Goal: Leave review/rating: Share an evaluation or opinion about a product, service, or content

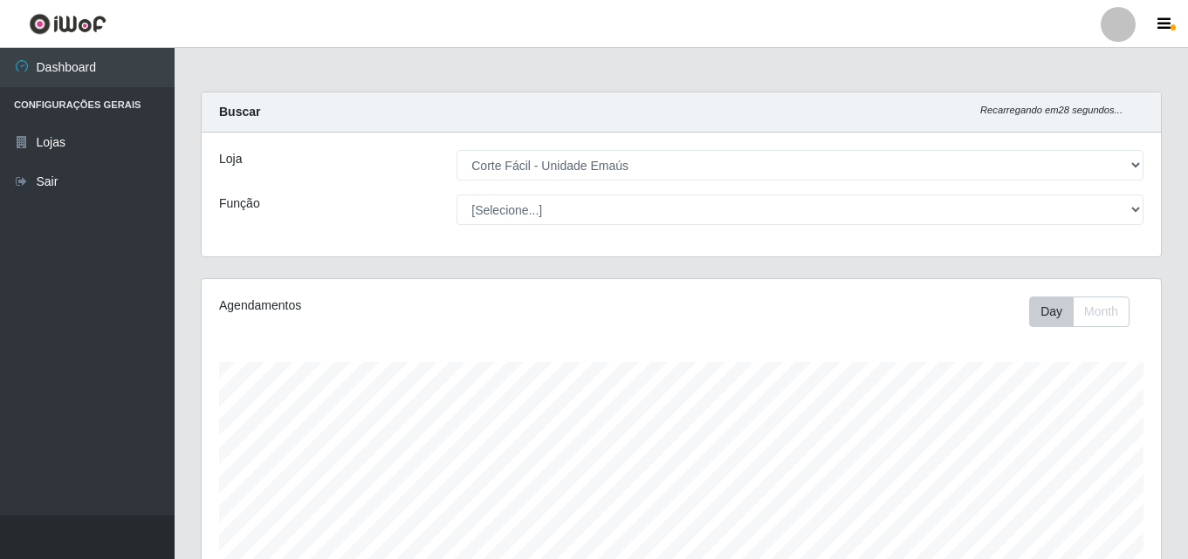
select select "201"
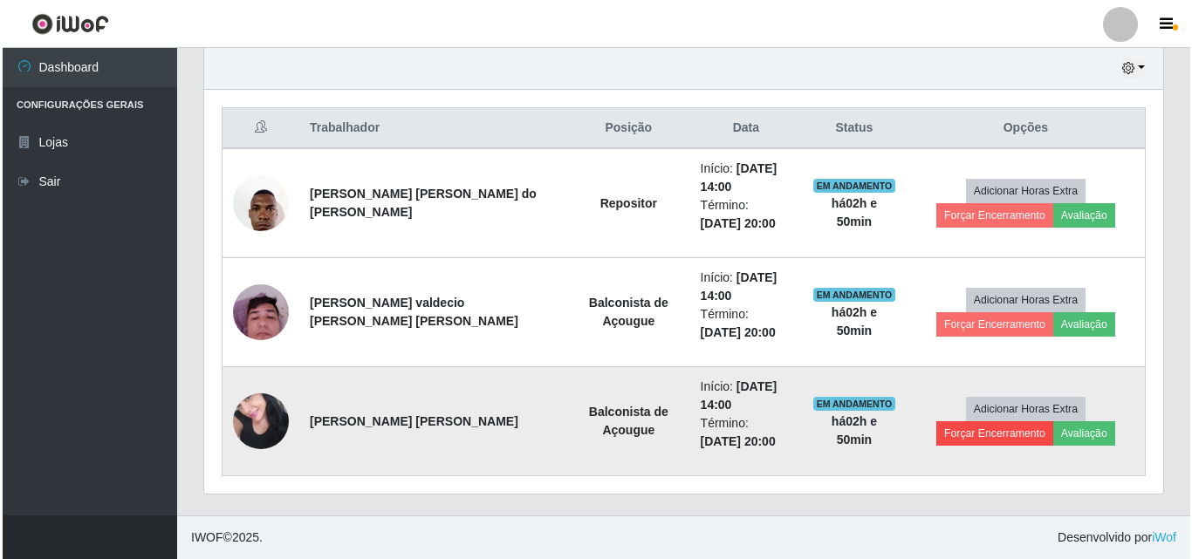
scroll to position [362, 959]
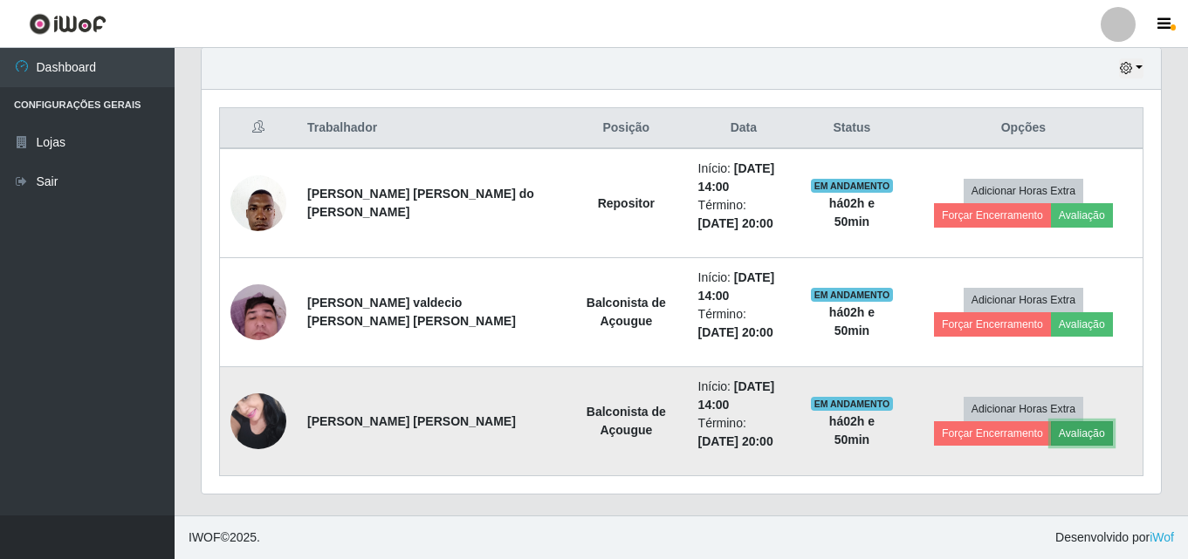
click at [1051, 436] on button "Avaliação" at bounding box center [1082, 434] width 62 height 24
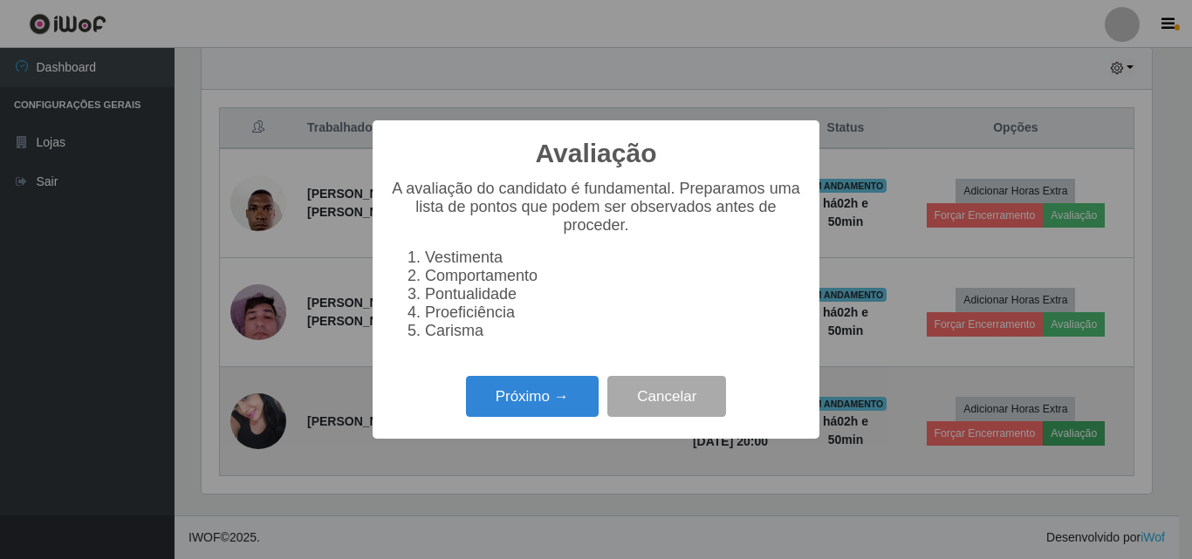
scroll to position [362, 950]
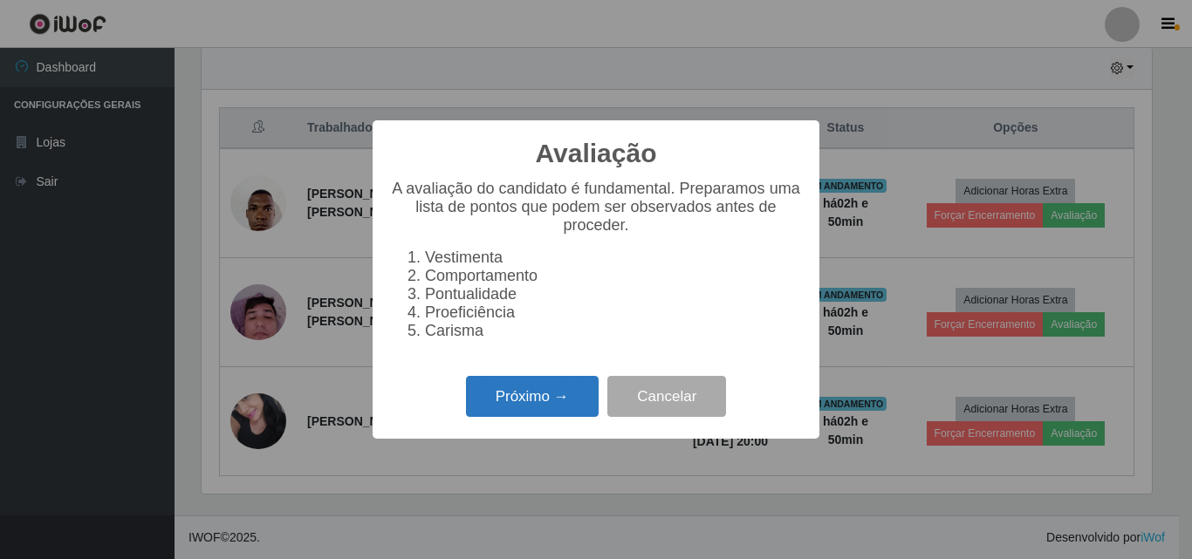
click at [504, 394] on button "Próximo →" at bounding box center [532, 396] width 133 height 41
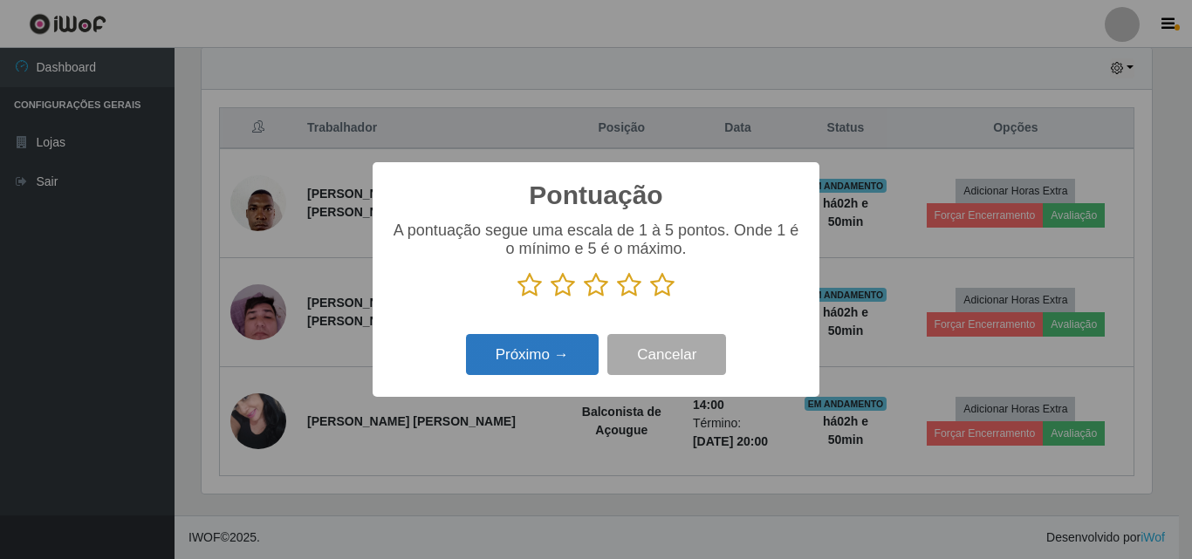
click at [560, 352] on button "Próximo →" at bounding box center [532, 354] width 133 height 41
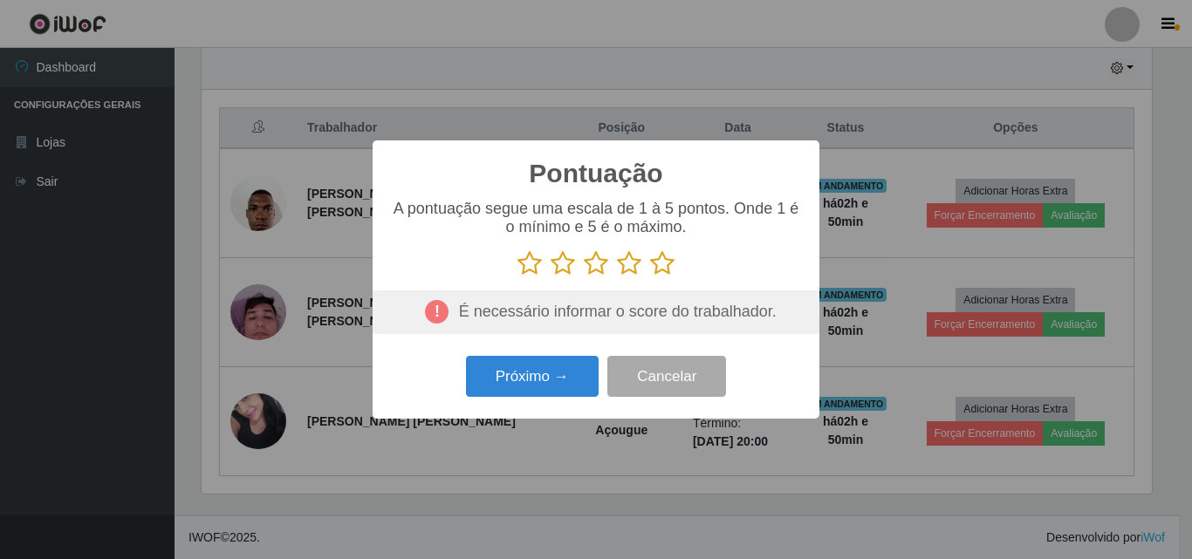
click at [760, 271] on p at bounding box center [596, 263] width 412 height 26
click at [744, 23] on div "Pontuação × A pontuação segue uma escala de 1 à 5 pontos. Onde 1 é o mínimo e 5…" at bounding box center [596, 279] width 1192 height 559
click at [669, 379] on button "Cancelar" at bounding box center [666, 376] width 119 height 41
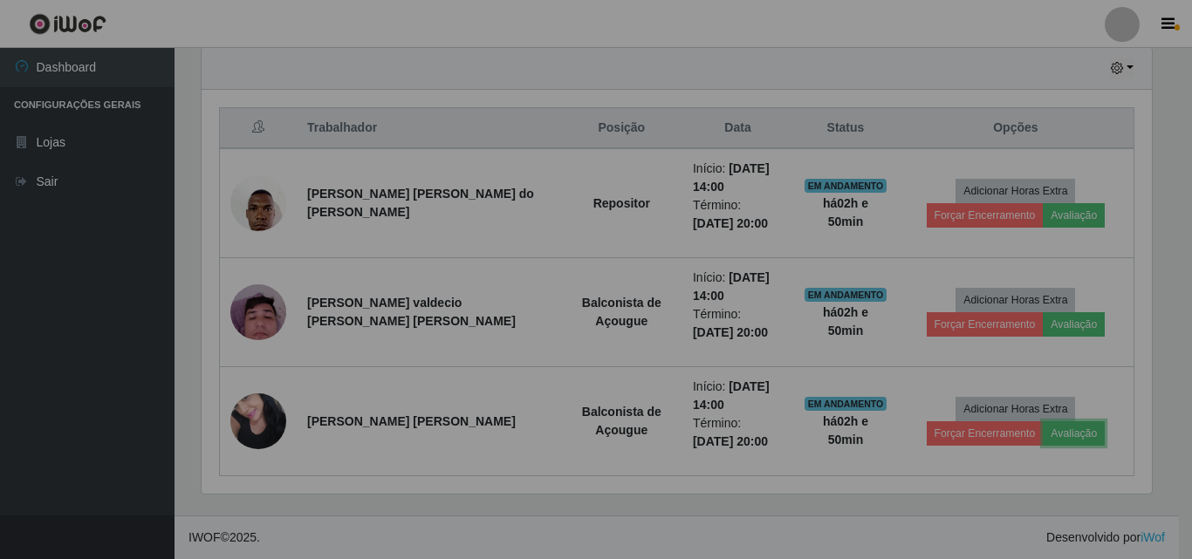
scroll to position [362, 959]
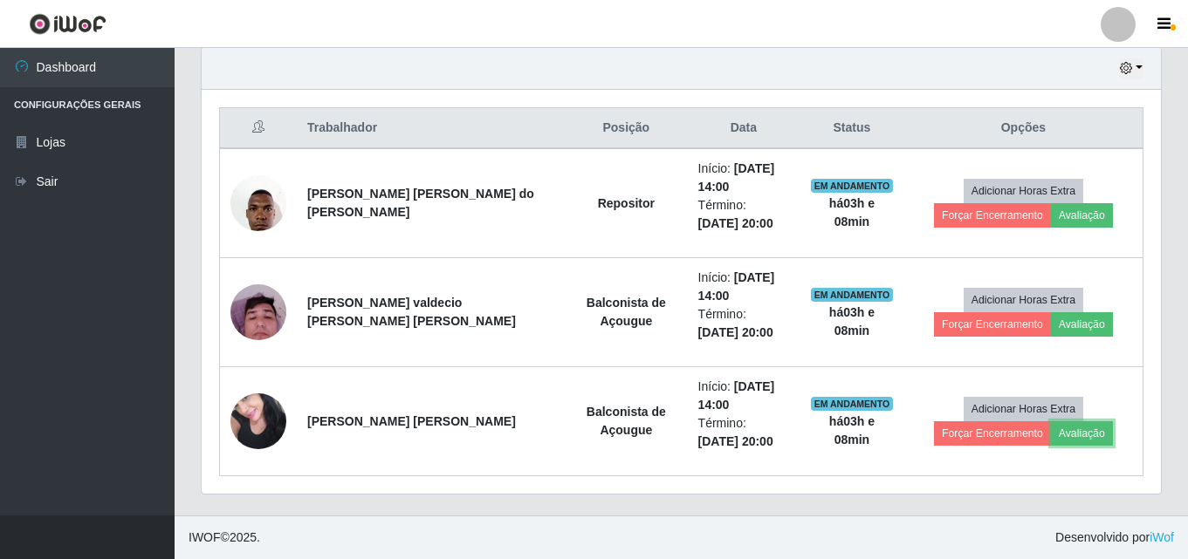
click at [1051, 422] on button "Avaliação" at bounding box center [1082, 434] width 62 height 24
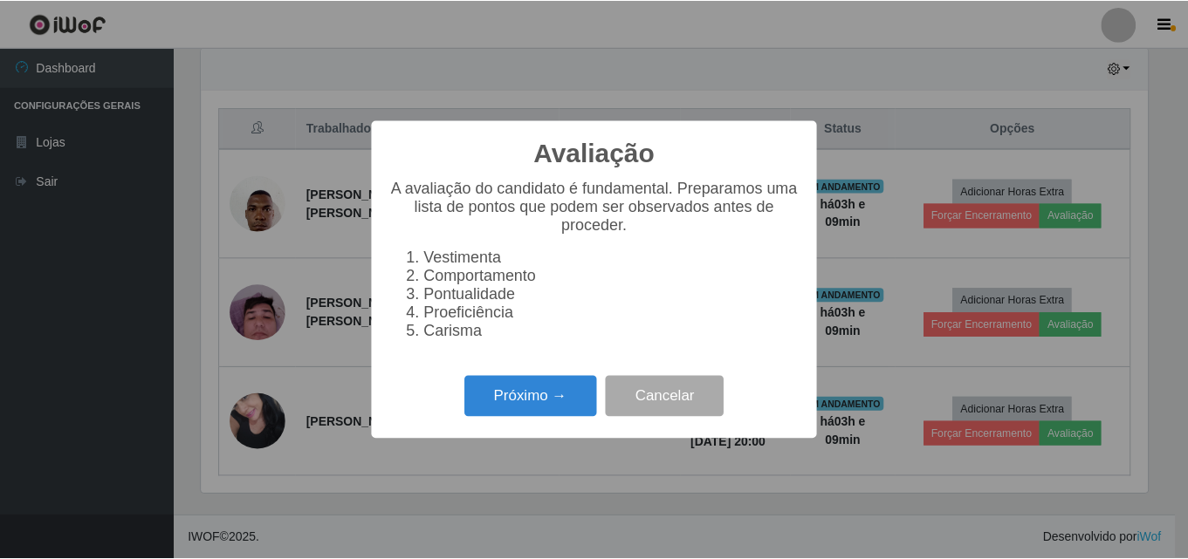
scroll to position [362, 950]
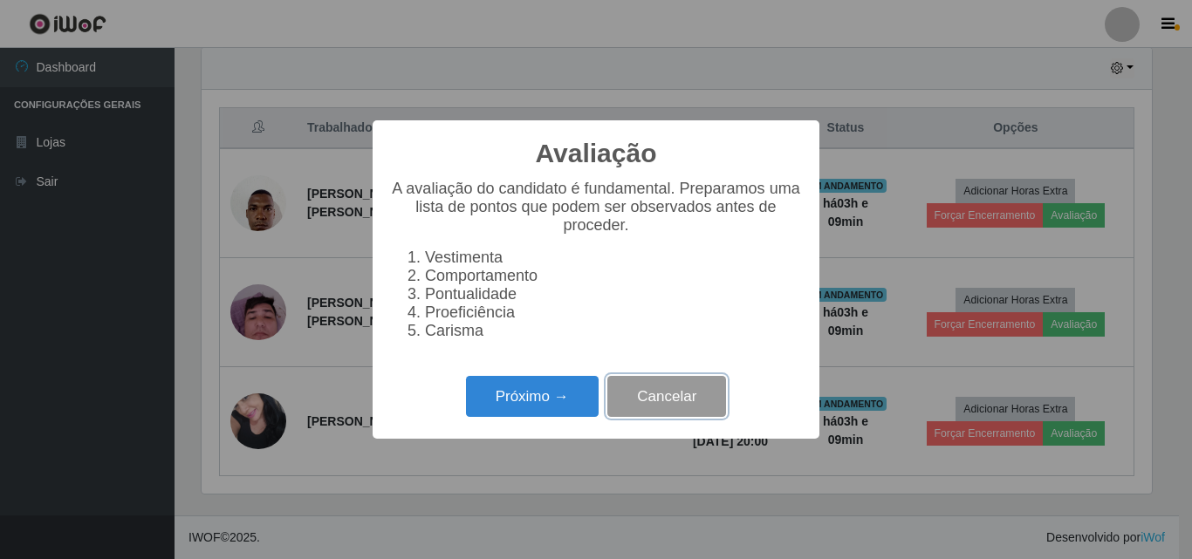
click at [696, 406] on button "Cancelar" at bounding box center [666, 396] width 119 height 41
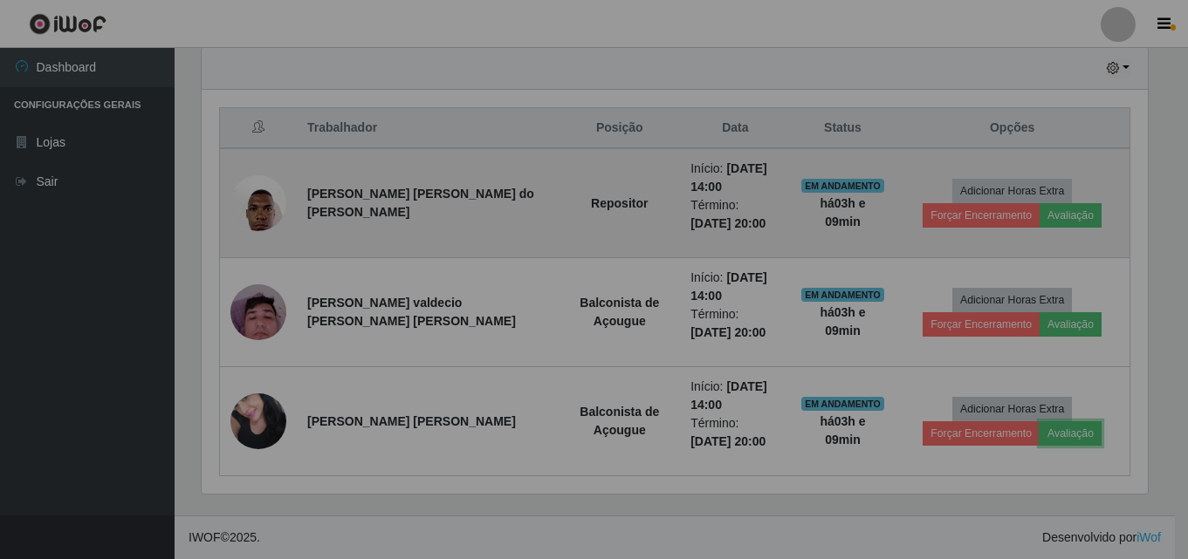
scroll to position [362, 959]
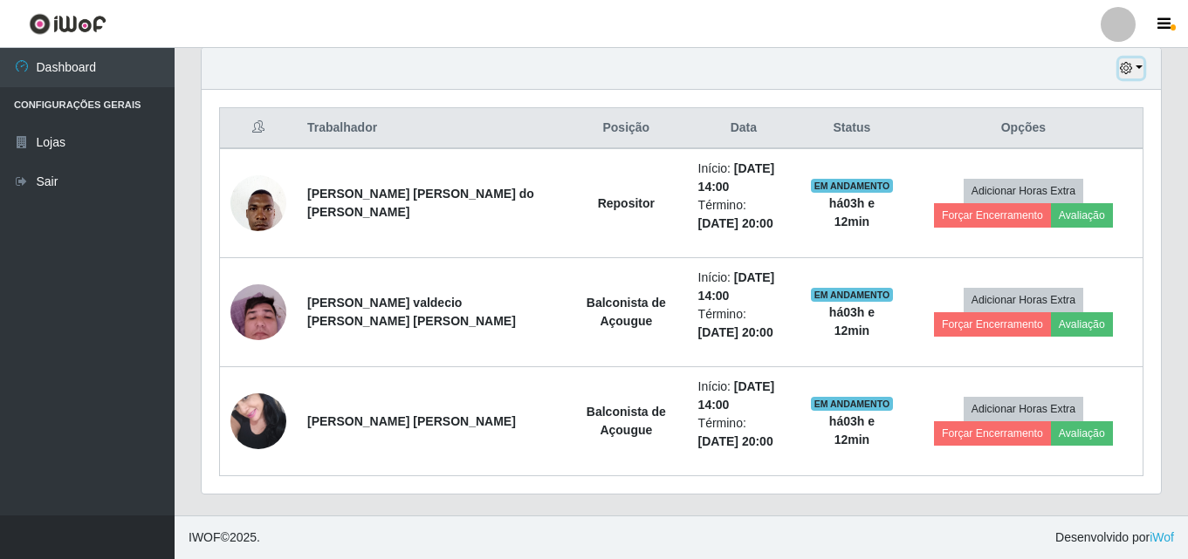
click at [1135, 66] on button "button" at bounding box center [1131, 68] width 24 height 20
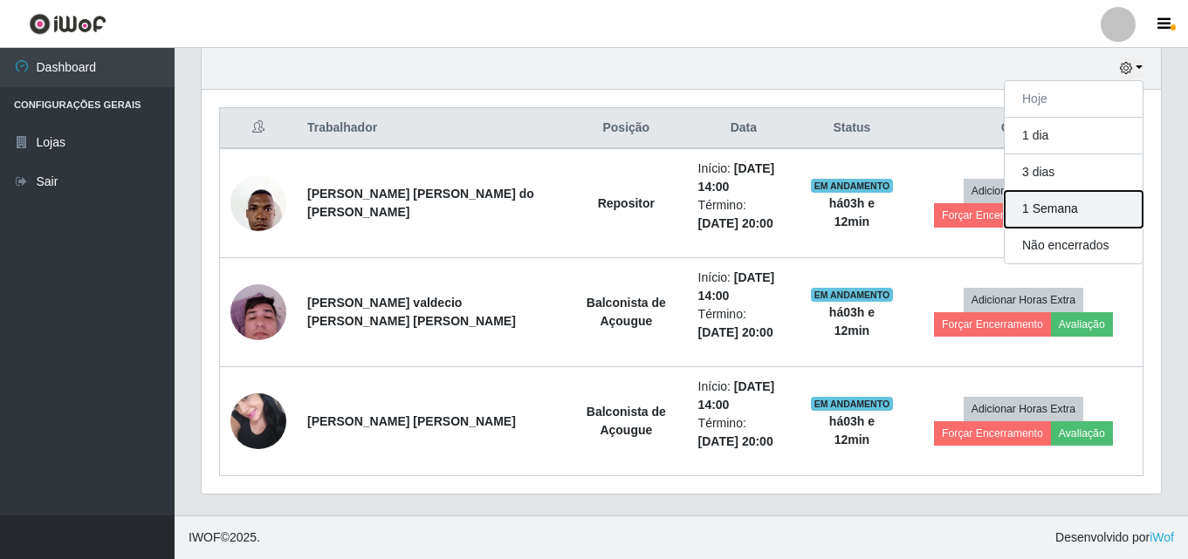
click at [1061, 209] on button "1 Semana" at bounding box center [1074, 209] width 138 height 37
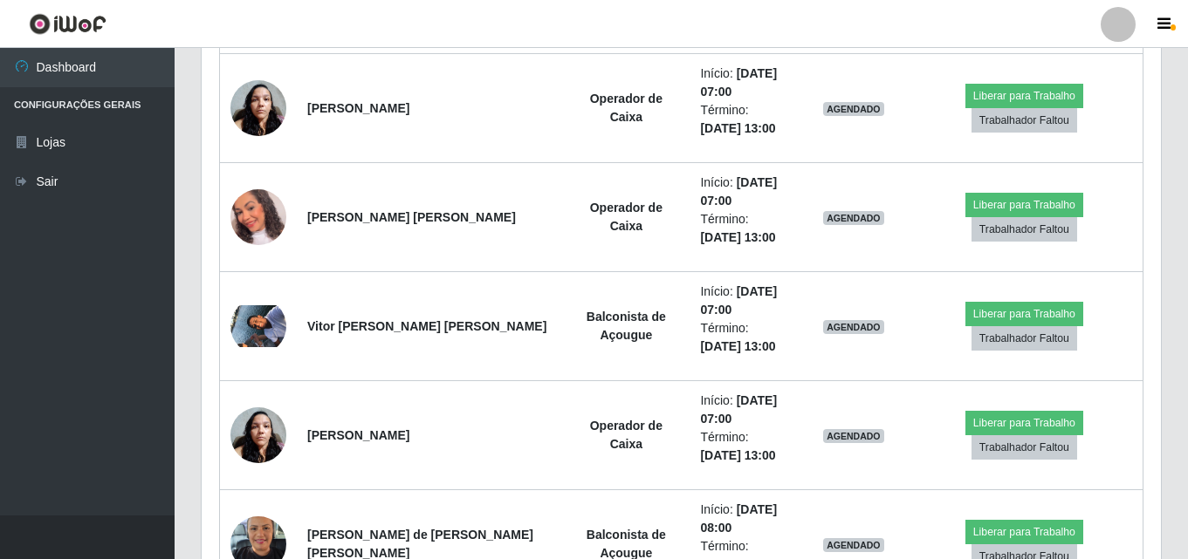
scroll to position [1925, 0]
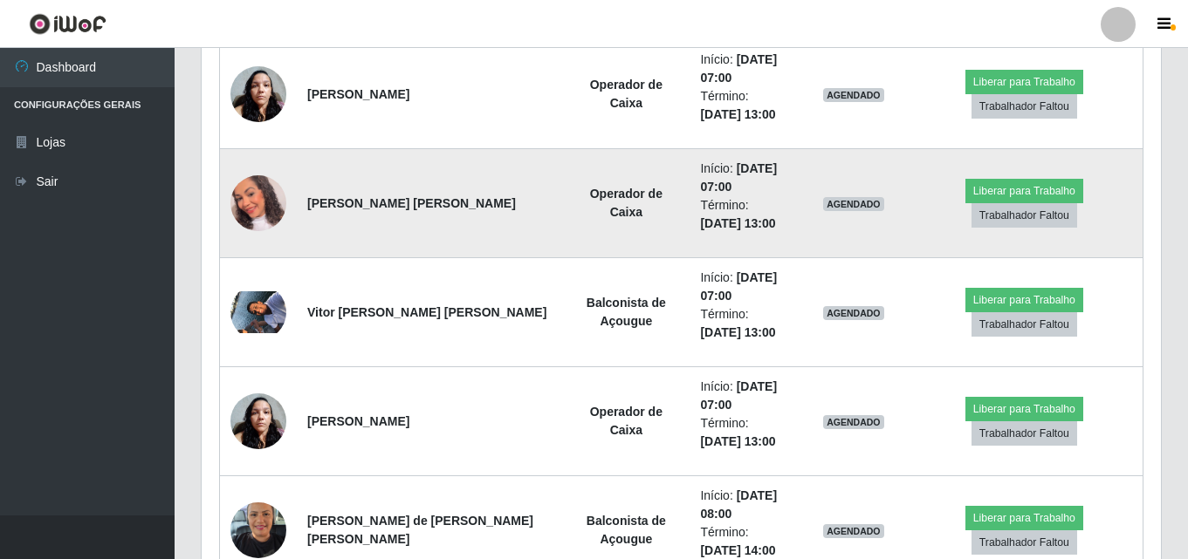
click at [262, 212] on img at bounding box center [258, 203] width 56 height 65
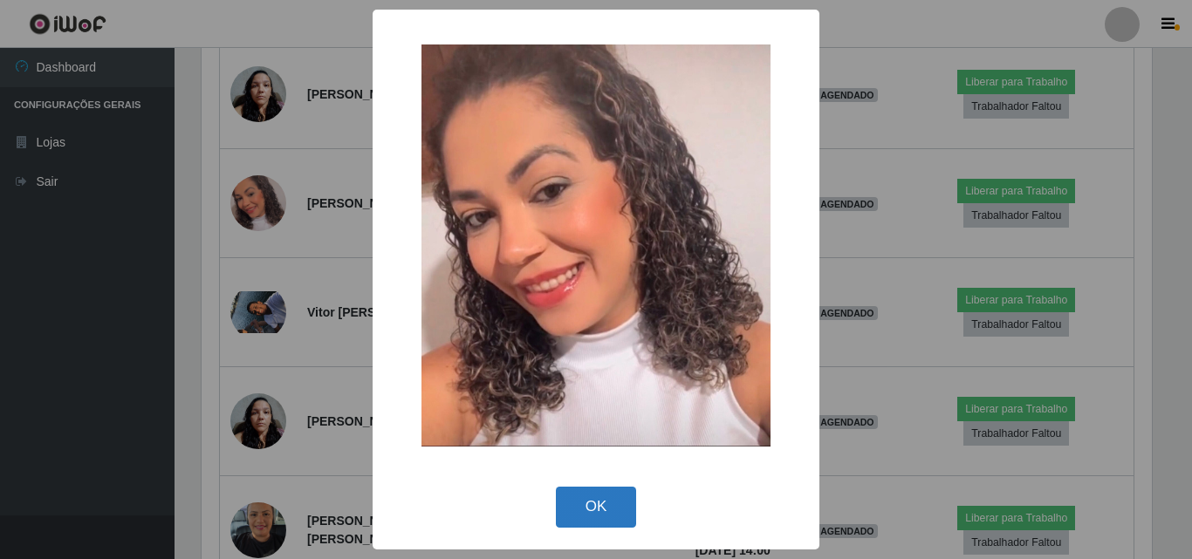
click at [630, 508] on button "OK" at bounding box center [596, 507] width 81 height 41
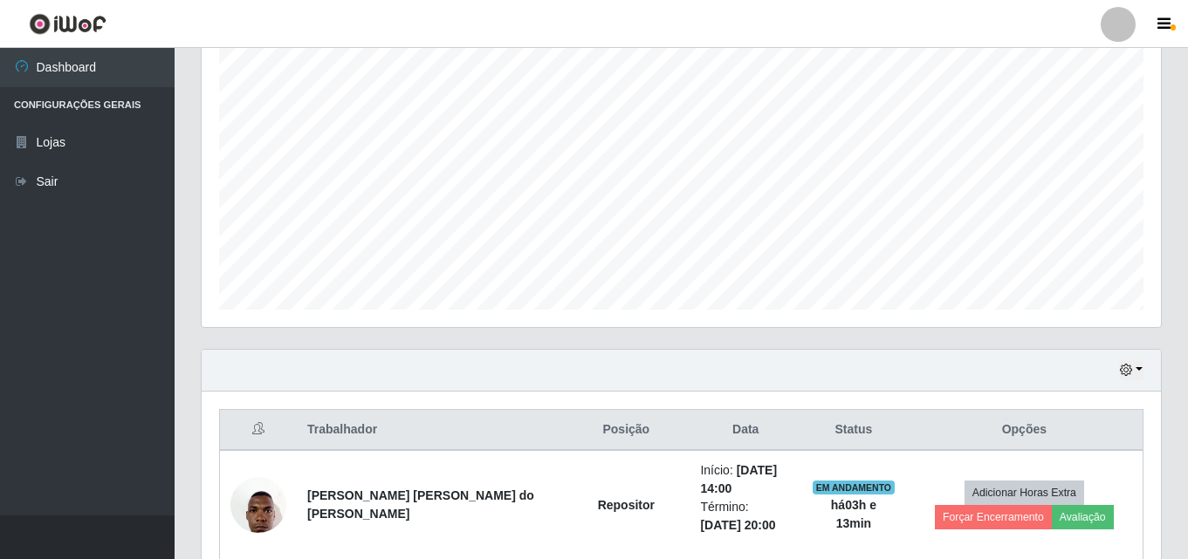
scroll to position [354, 0]
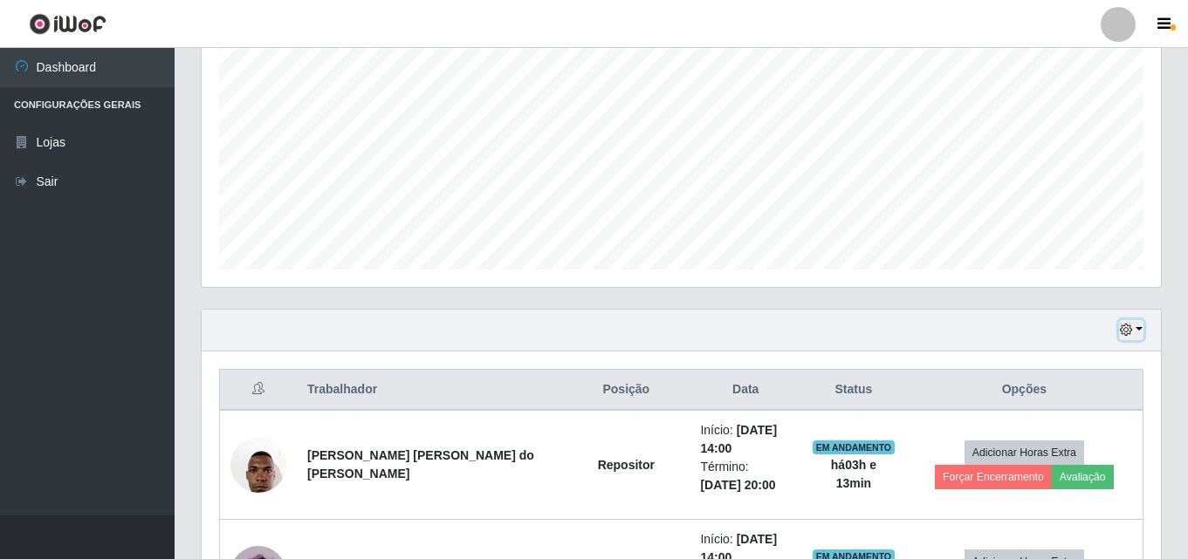
click at [1130, 333] on icon "button" at bounding box center [1126, 330] width 12 height 12
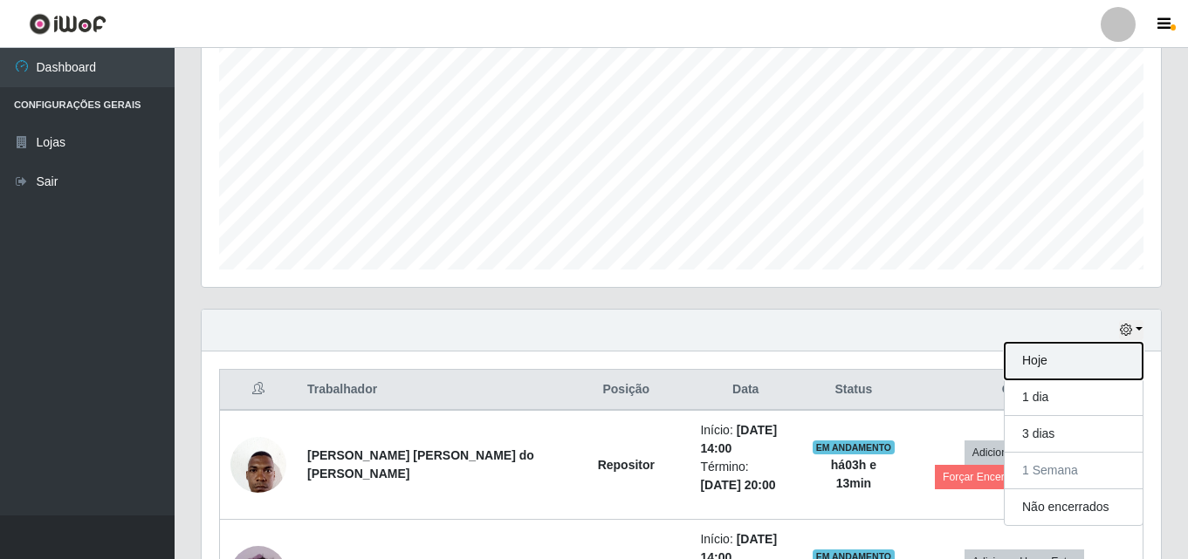
drag, startPoint x: 1028, startPoint y: 361, endPoint x: 1006, endPoint y: 338, distance: 32.1
click at [1027, 361] on button "Hoje" at bounding box center [1074, 361] width 138 height 37
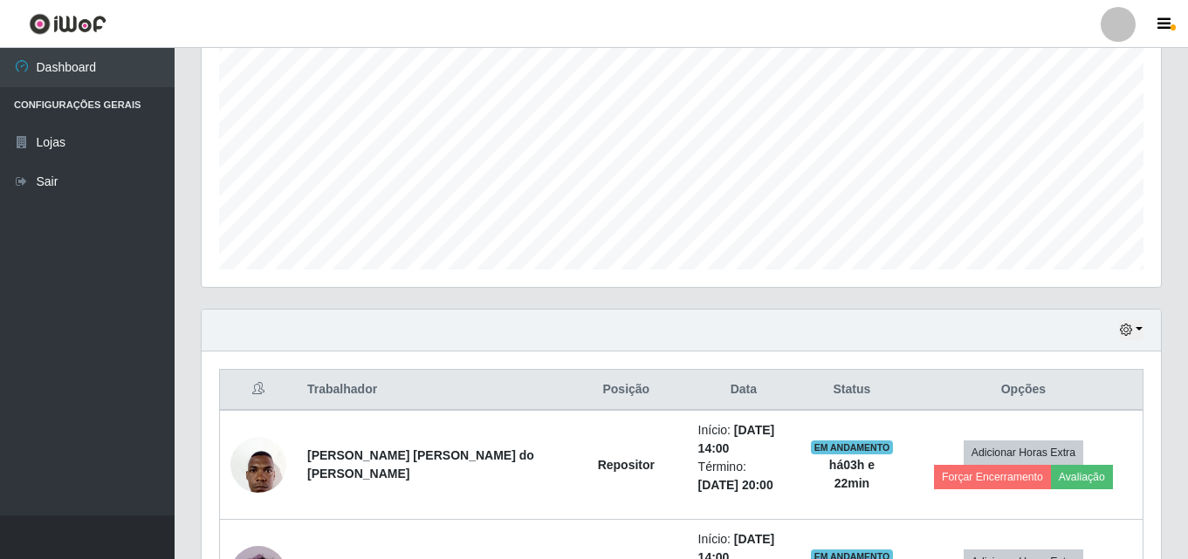
click at [1116, 329] on div "Hoje 1 dia 3 dias 1 Semana Não encerrados" at bounding box center [681, 331] width 959 height 42
click at [1127, 330] on icon "button" at bounding box center [1126, 330] width 12 height 12
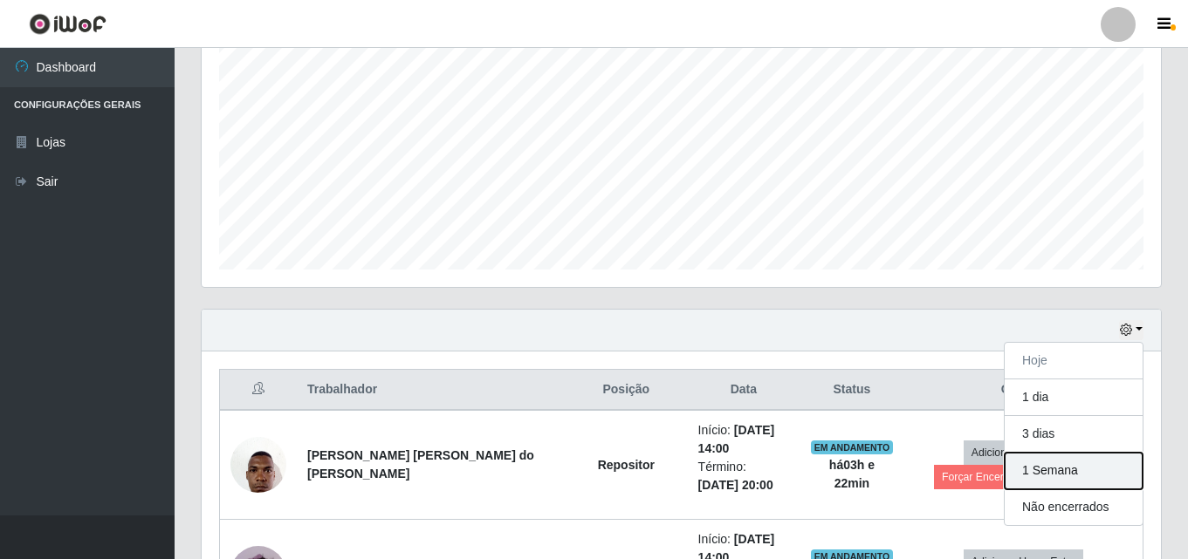
drag, startPoint x: 1066, startPoint y: 467, endPoint x: 991, endPoint y: 363, distance: 127.6
click at [1066, 468] on button "1 Semana" at bounding box center [1074, 471] width 138 height 37
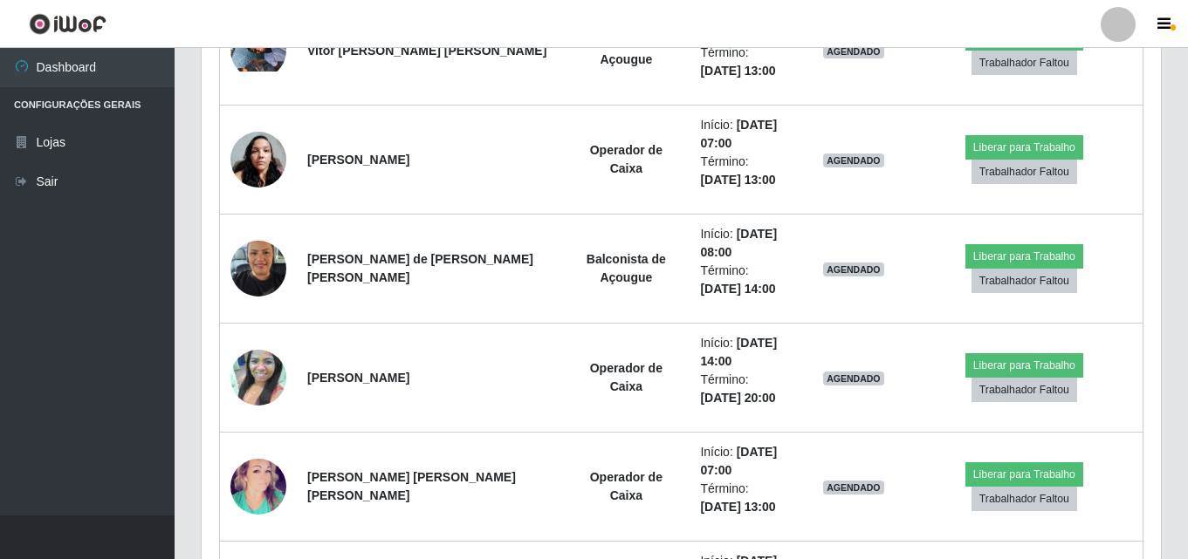
scroll to position [1838, 0]
